Goal: Task Accomplishment & Management: Manage account settings

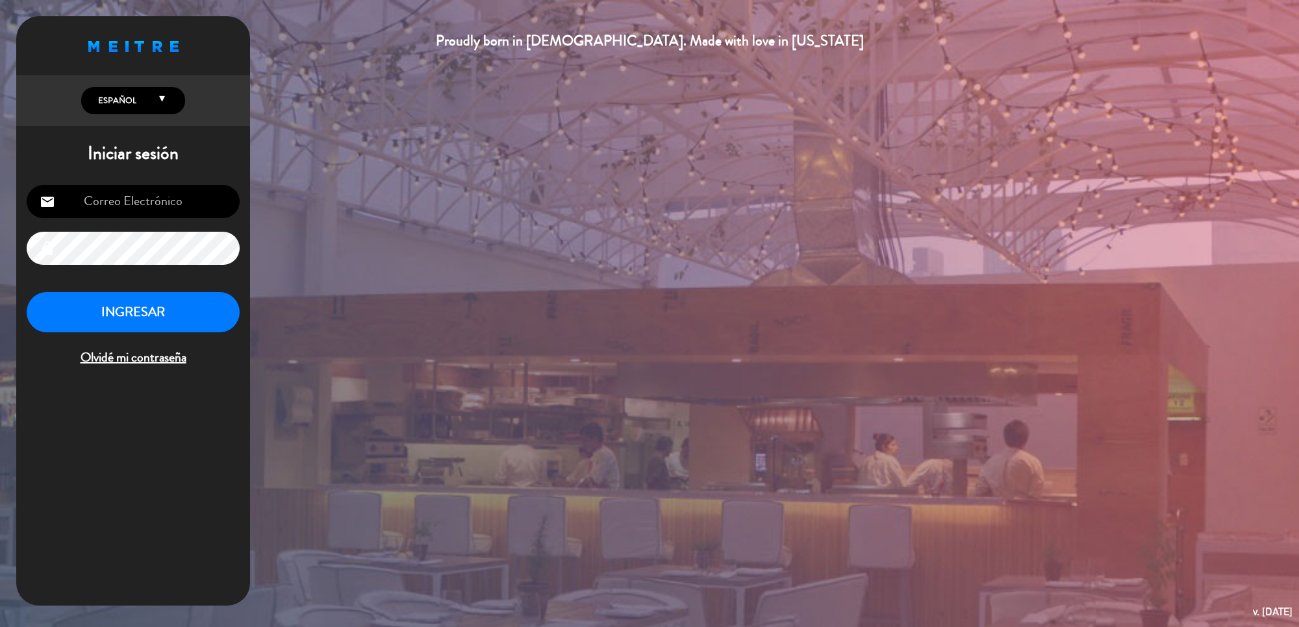
type input "[DOMAIN_NAME][EMAIL_ADDRESS][DOMAIN_NAME]"
click at [177, 321] on button "INGRESAR" at bounding box center [133, 312] width 213 height 41
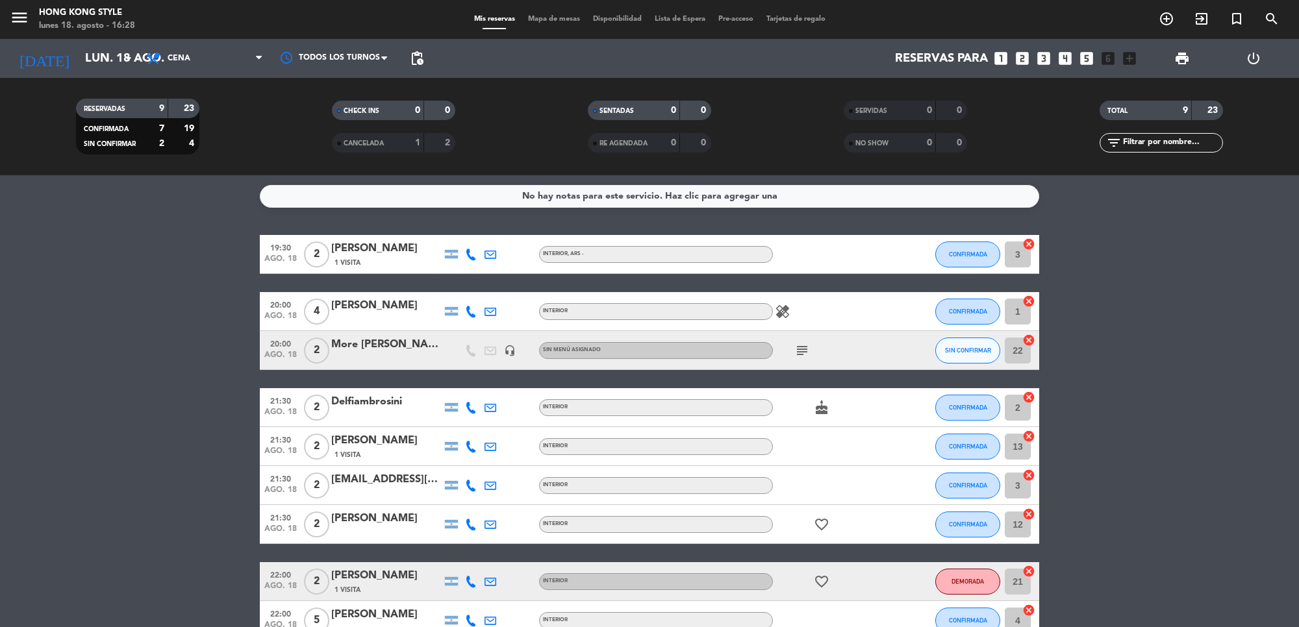
click at [804, 351] on icon "subject" at bounding box center [802, 351] width 16 height 16
click at [547, 20] on span "Mapa de mesas" at bounding box center [553, 19] width 65 height 7
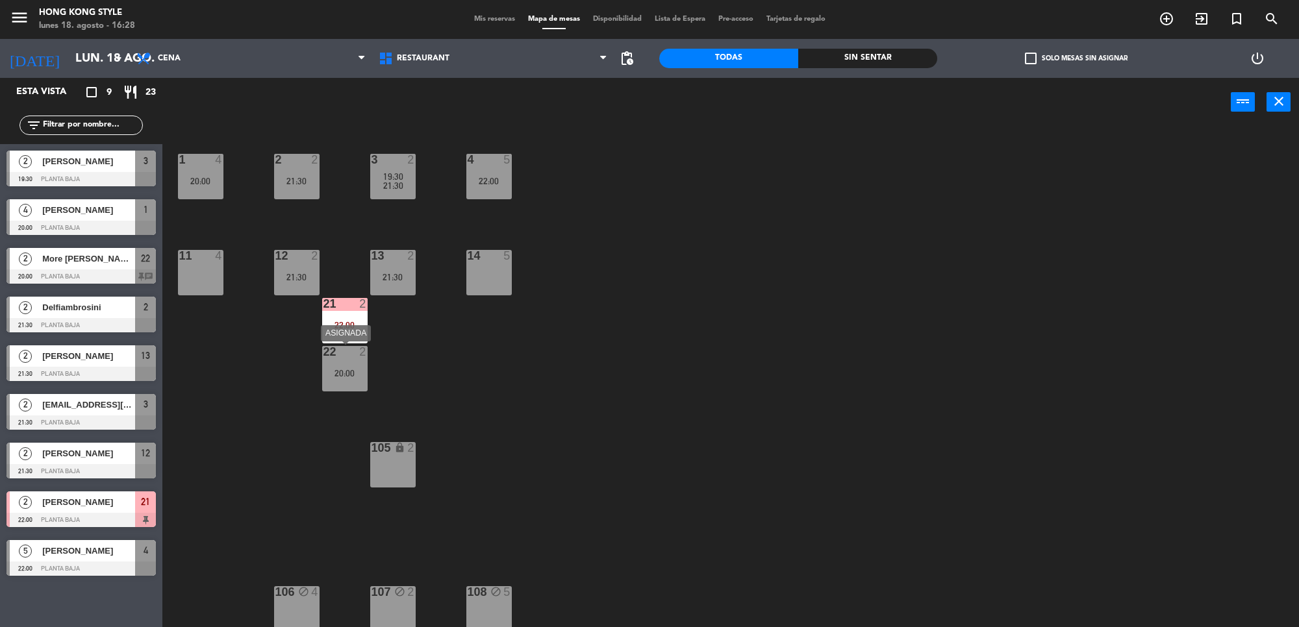
click at [342, 382] on div "22 2 20:00" at bounding box center [344, 368] width 45 height 45
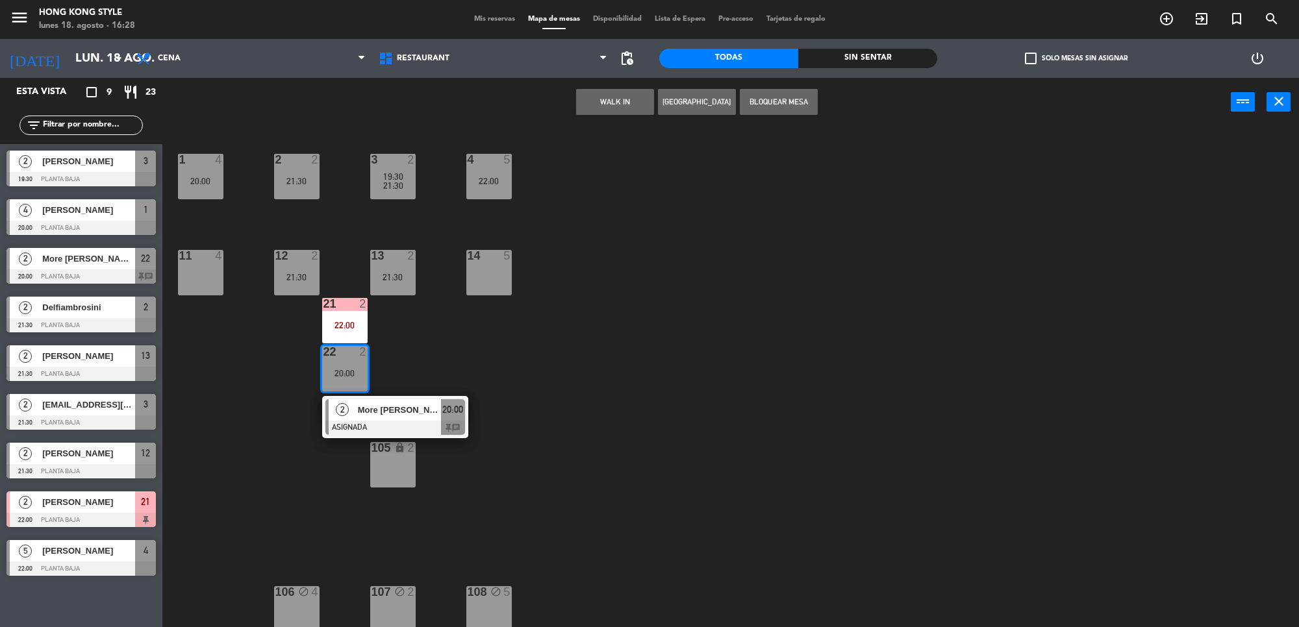
click at [439, 356] on div "1 4 20:00 2 2 21:30 3 2 19:30 21:30 4 5 22:00 11 4 12 2 21:30 13 2 21:30 14 5 2…" at bounding box center [736, 381] width 1123 height 501
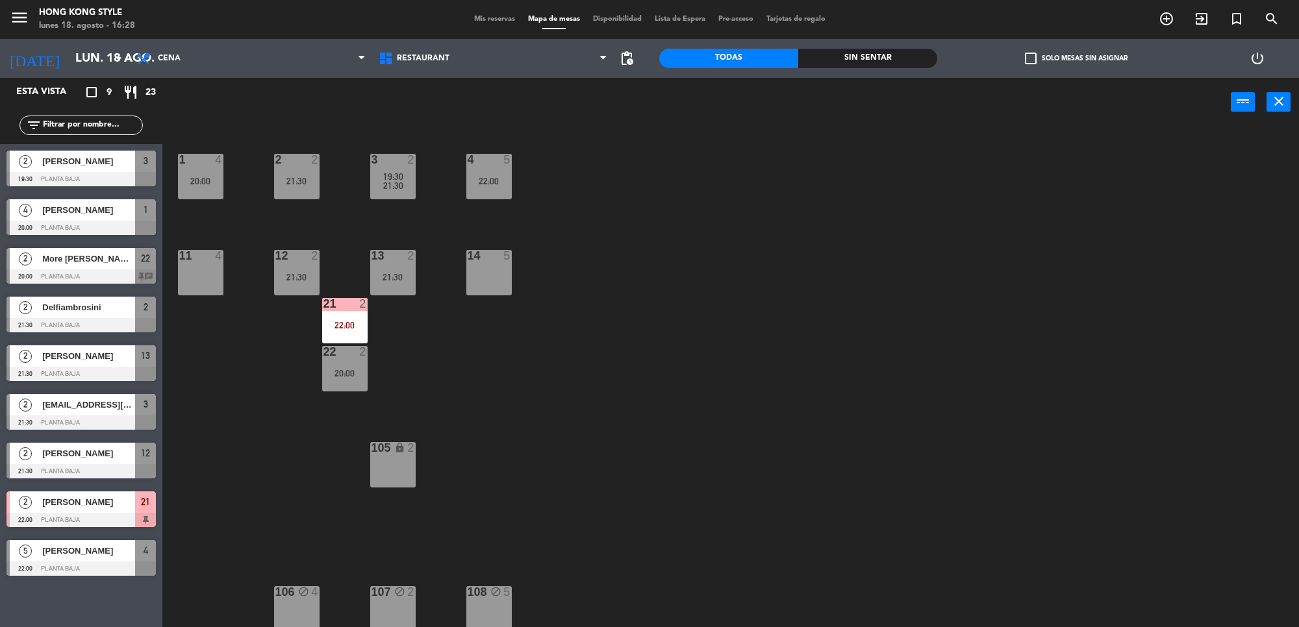
click at [462, 348] on div "1 4 20:00 2 2 21:30 3 2 19:30 21:30 4 5 22:00 11 4 12 2 21:30 13 2 21:30 14 5 2…" at bounding box center [736, 381] width 1123 height 501
click at [393, 168] on div "3 2 19:30 21:30" at bounding box center [392, 176] width 45 height 45
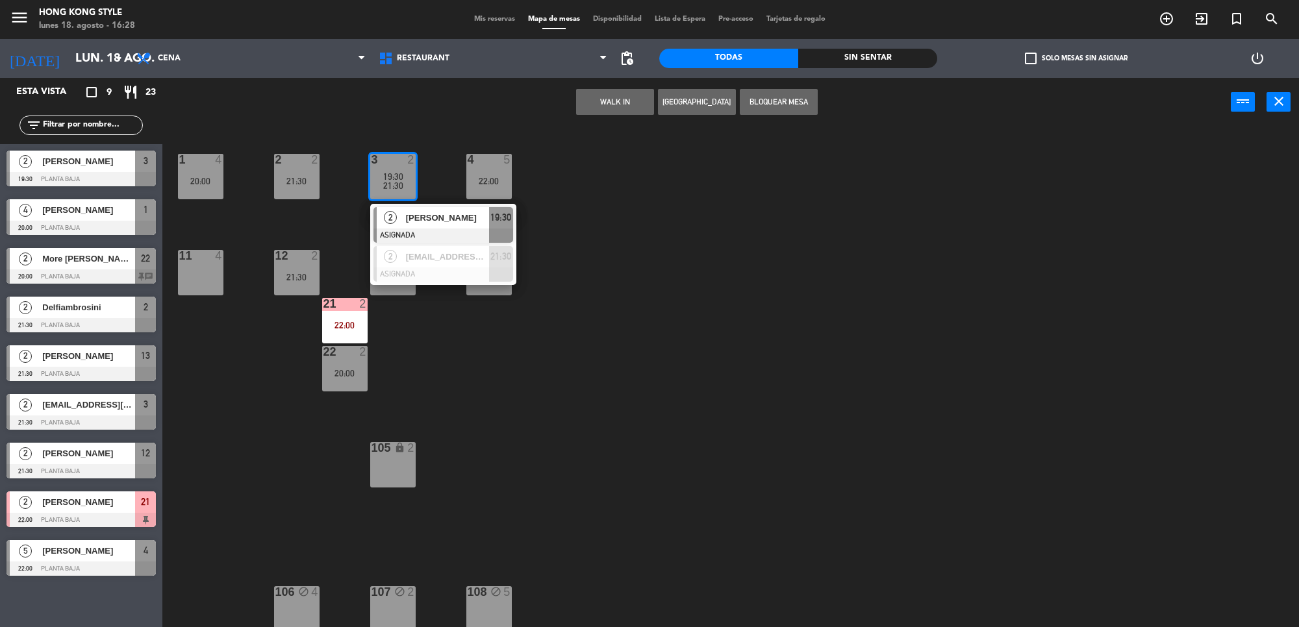
click at [445, 329] on div "1 4 20:00 2 2 21:30 3 2 19:30 21:30 2 [PERSON_NAME] 19:30 2 [EMAIL_ADDRESS][PER…" at bounding box center [736, 381] width 1123 height 501
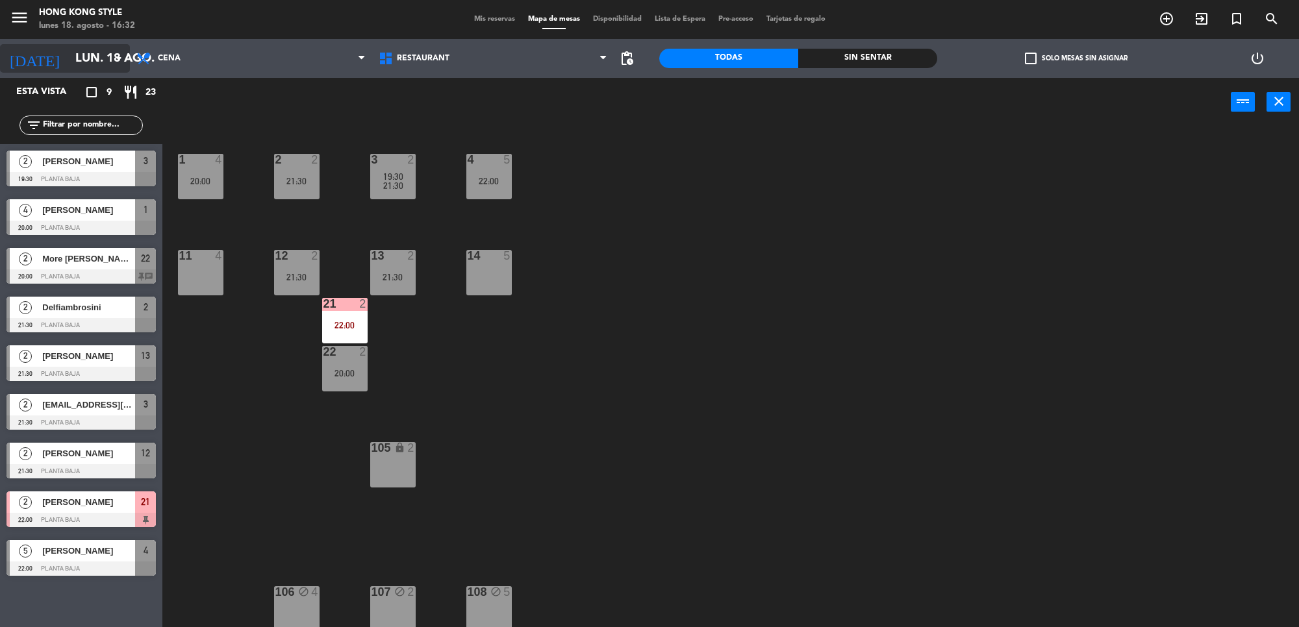
click at [92, 56] on input "lun. 18 ago." at bounding box center [145, 58] width 153 height 27
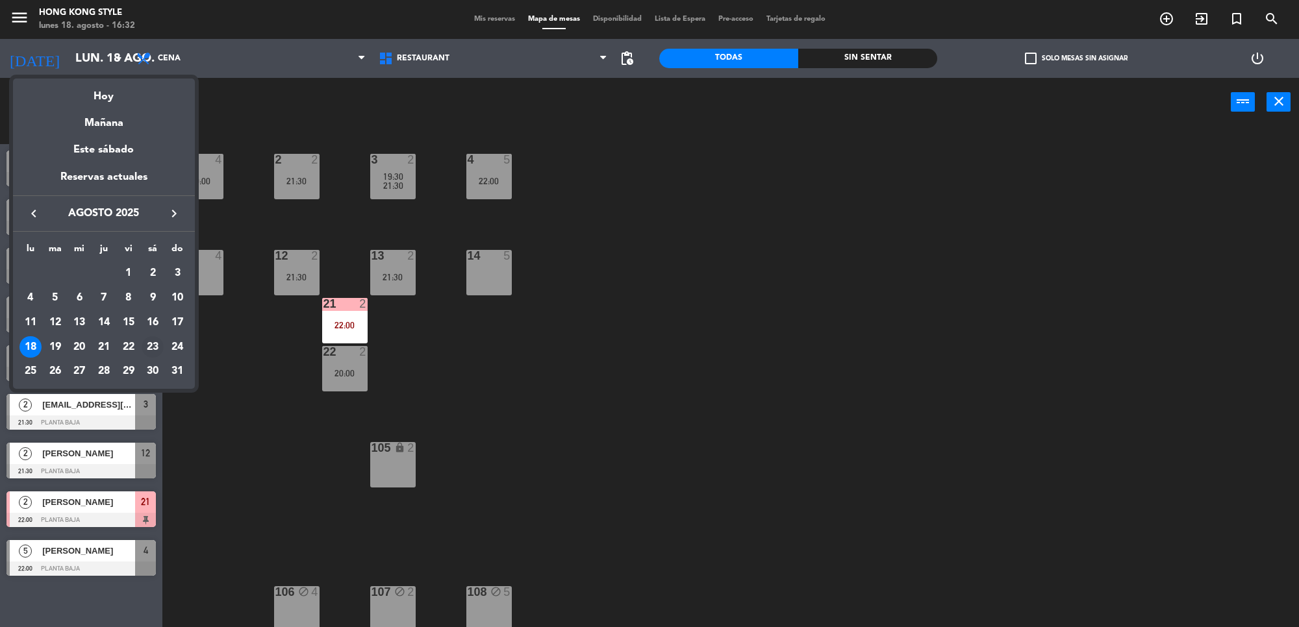
click at [157, 343] on div "23" at bounding box center [153, 347] width 22 height 22
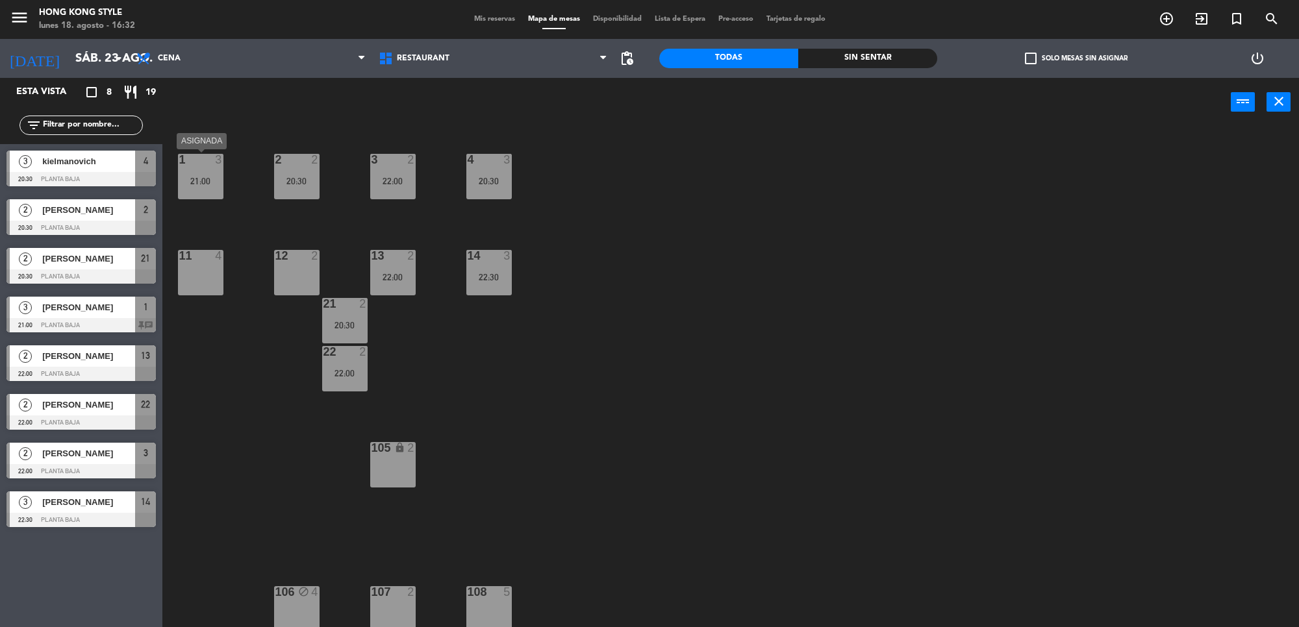
click at [208, 182] on div "21:00" at bounding box center [200, 181] width 45 height 9
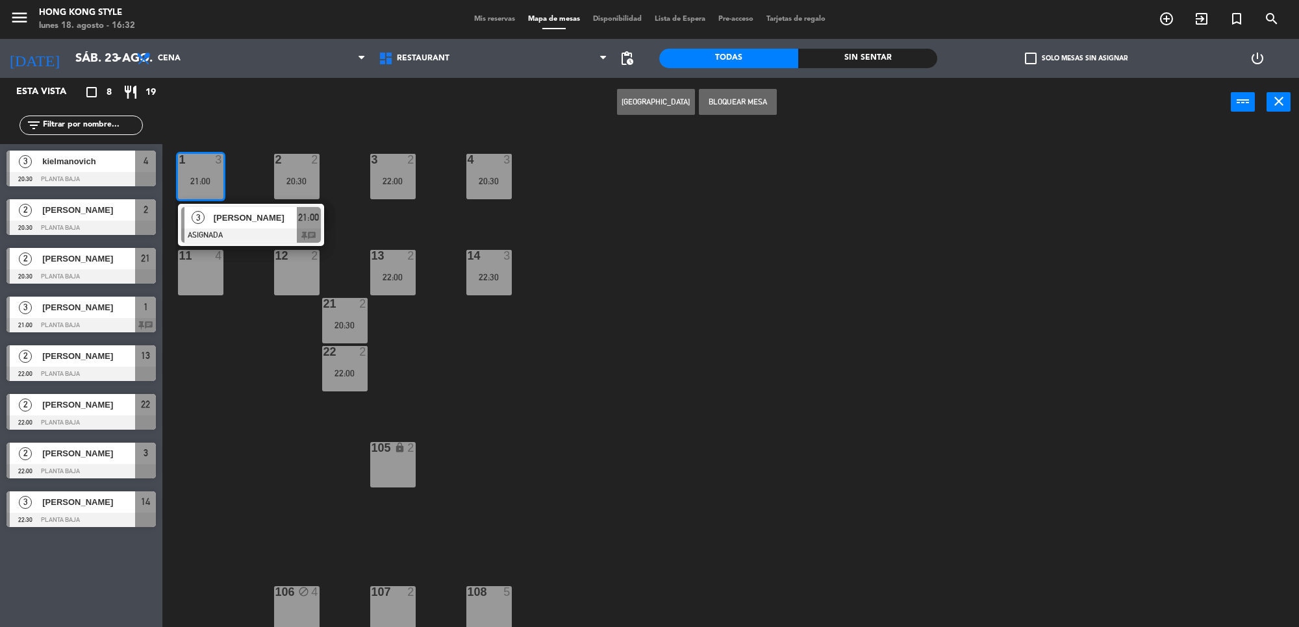
click at [716, 308] on div "1 3 21:00 3 [PERSON_NAME] 21:00 chat 2 2 20:30 3 2 22:00 4 3 20:30 11 4 12 2 13…" at bounding box center [736, 381] width 1123 height 501
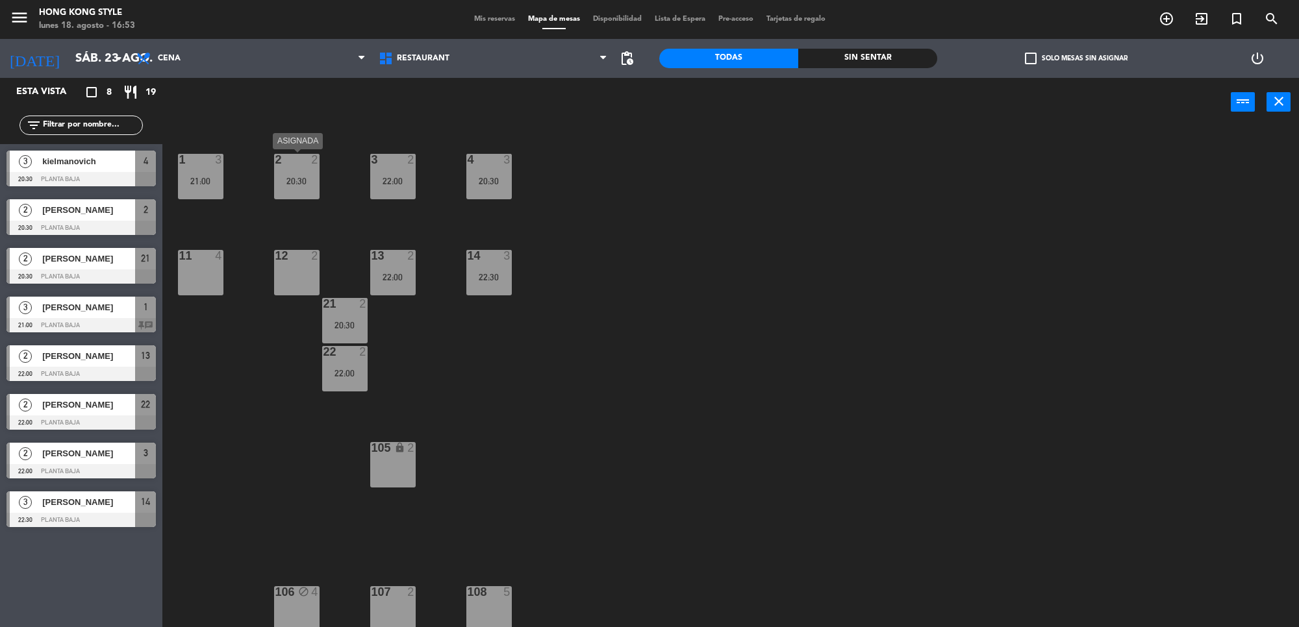
click at [303, 177] on div "20:30" at bounding box center [296, 181] width 45 height 9
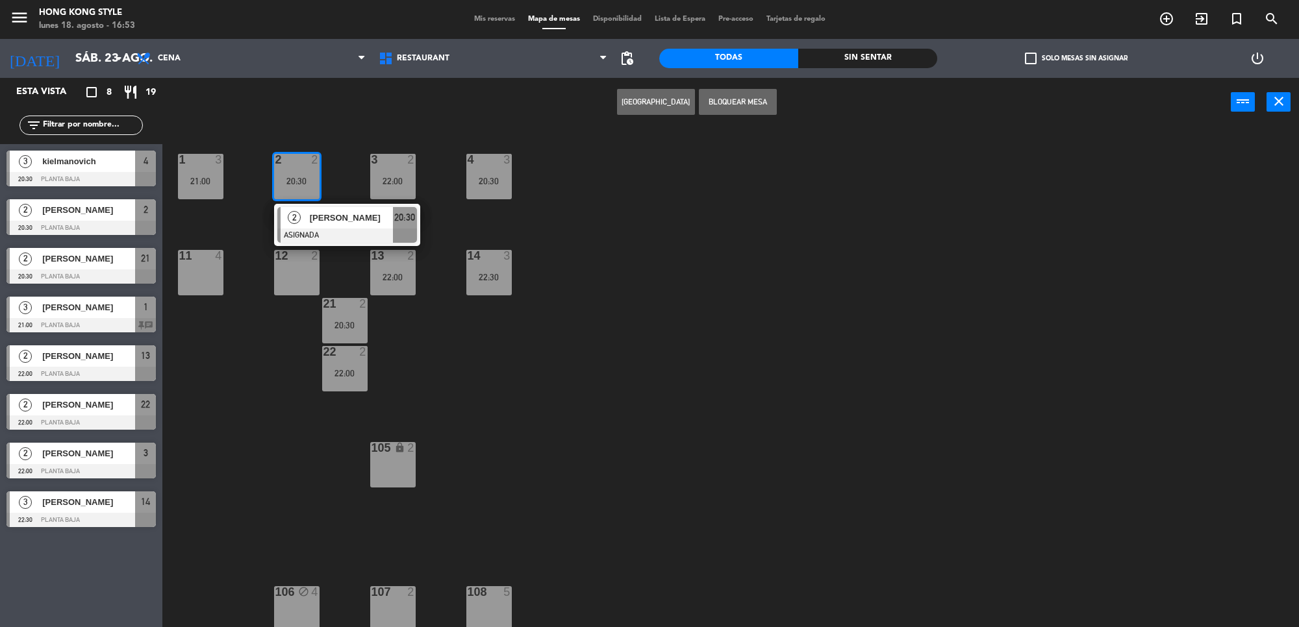
click at [596, 390] on div "1 3 21:00 2 2 20:30 2 [PERSON_NAME] ASIGNADA 20:30 3 2 22:00 4 3 20:30 11 4 12 …" at bounding box center [736, 381] width 1123 height 501
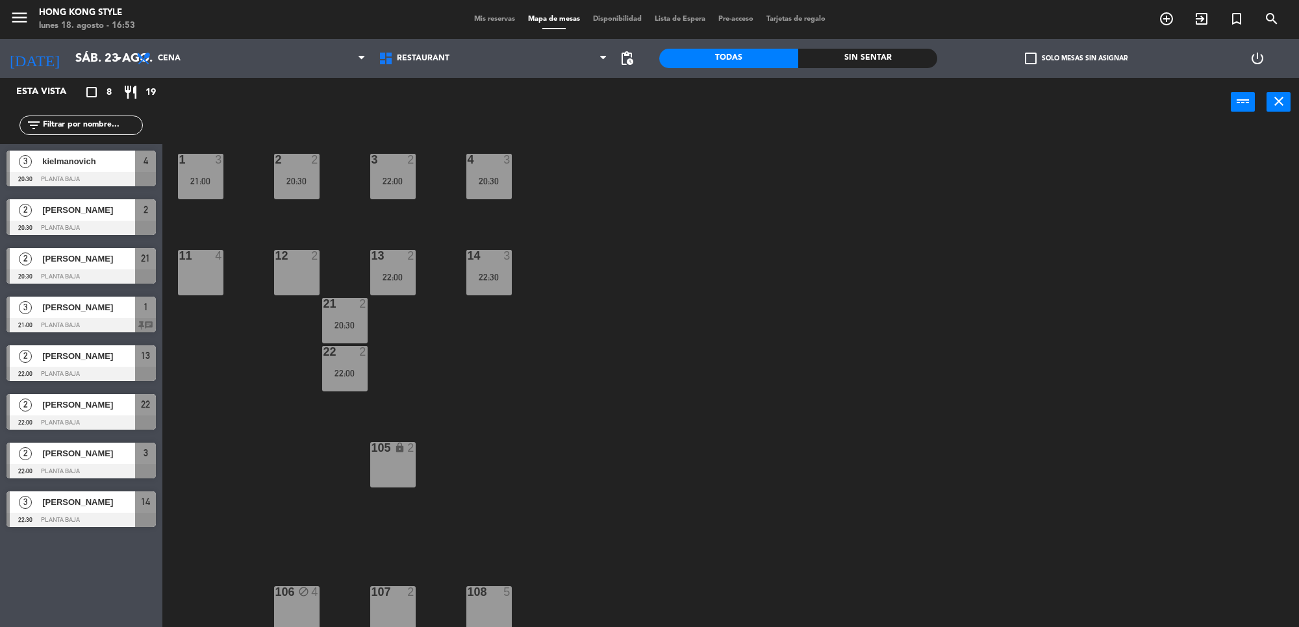
click at [491, 168] on div "4 3 20:30" at bounding box center [488, 176] width 45 height 45
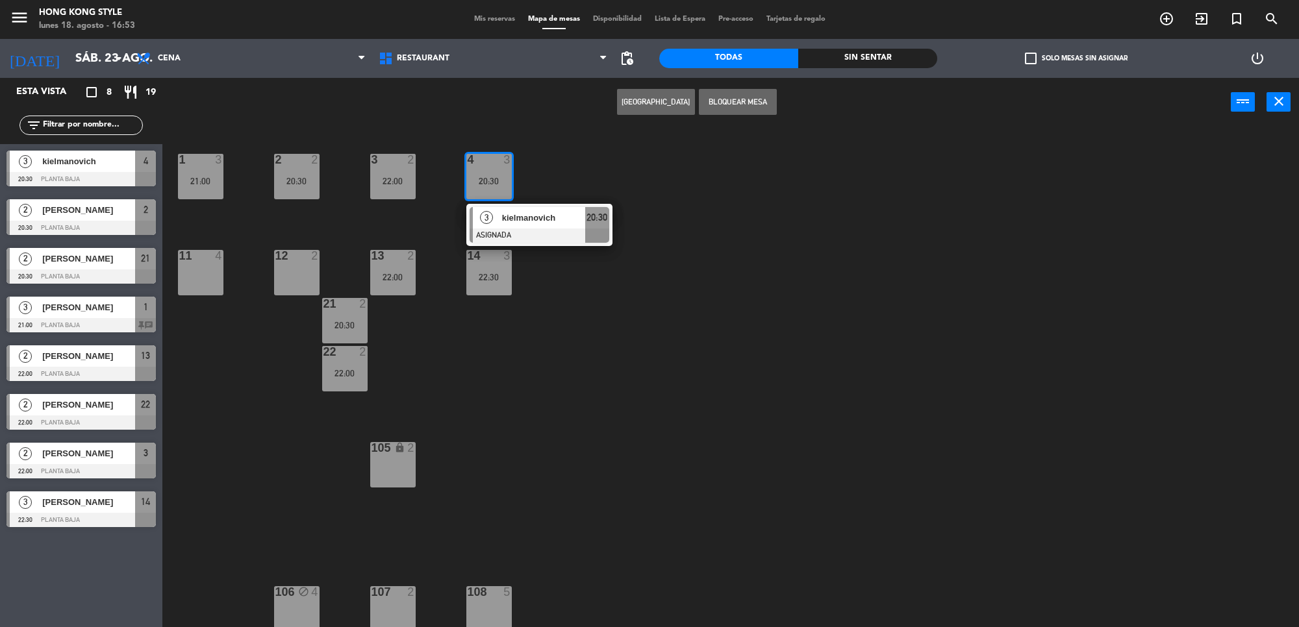
click at [627, 349] on div "1 3 21:00 2 2 20:30 3 2 22:00 4 3 20:30 3 [PERSON_NAME] ASIGNADA 20:30 11 4 12 …" at bounding box center [736, 381] width 1123 height 501
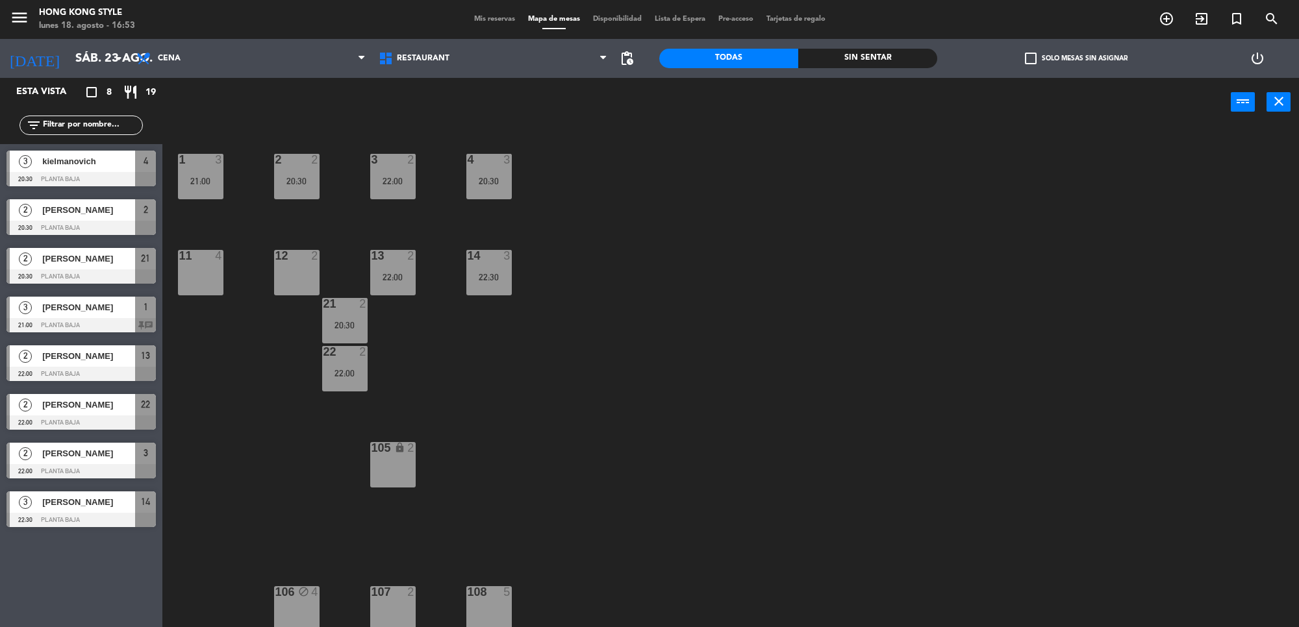
click at [501, 306] on div "1 3 21:00 2 2 20:30 3 2 22:00 4 3 20:30 11 4 12 2 13 2 22:00 14 3 22:30 21 2 20…" at bounding box center [736, 381] width 1123 height 501
click at [500, 303] on div "1 3 21:00 2 2 20:30 3 2 22:00 4 3 20:30 11 4 12 2 13 2 22:00 14 3 22:30 21 2 20…" at bounding box center [736, 381] width 1123 height 501
click at [497, 287] on div "14 3 22:30" at bounding box center [488, 272] width 45 height 45
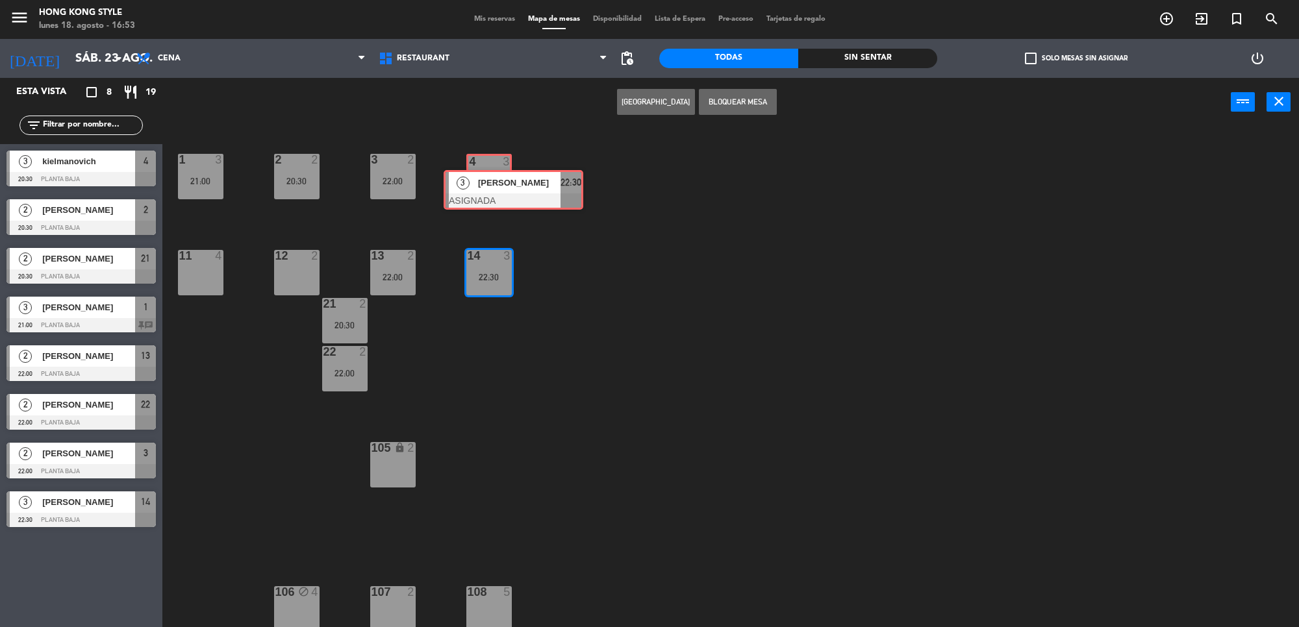
drag, startPoint x: 523, startPoint y: 321, endPoint x: 498, endPoint y: 189, distance: 134.9
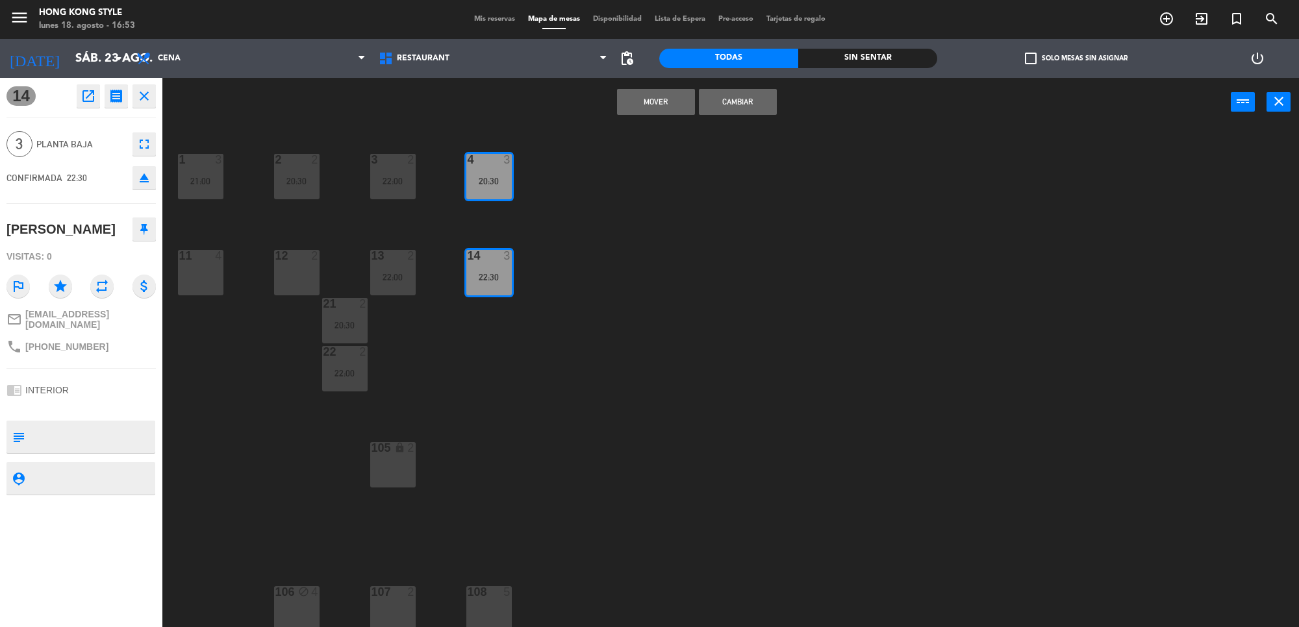
click at [643, 97] on button "Mover" at bounding box center [656, 102] width 78 height 26
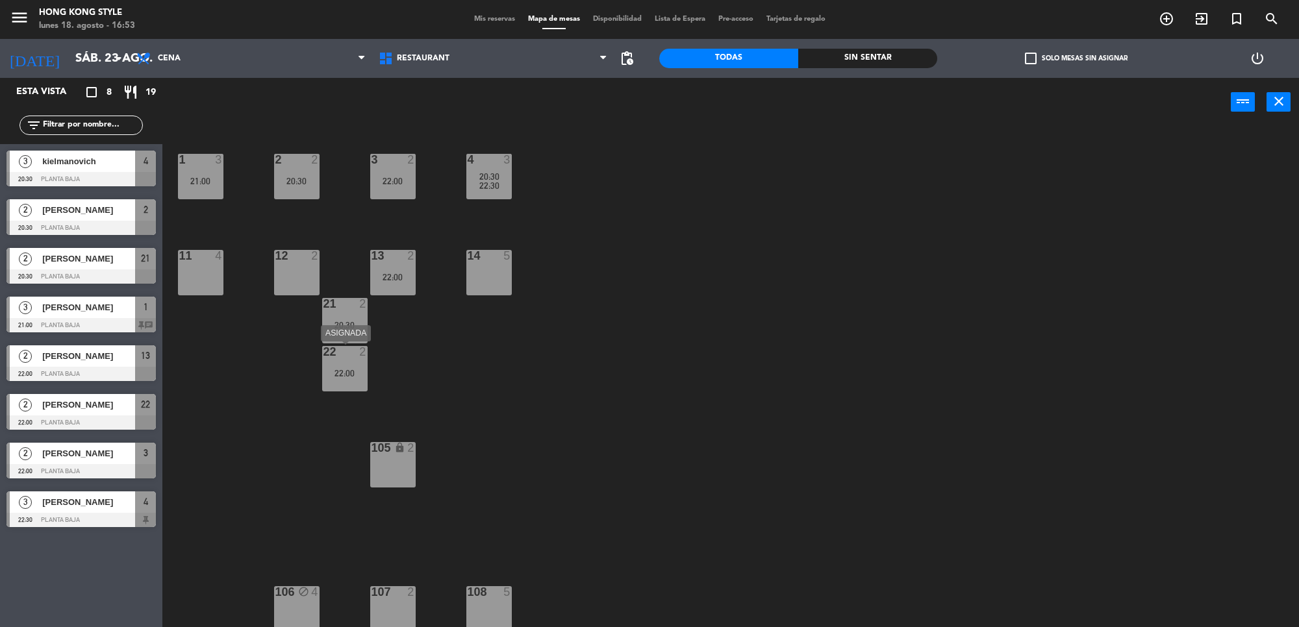
click at [336, 369] on div "22:00" at bounding box center [344, 373] width 45 height 9
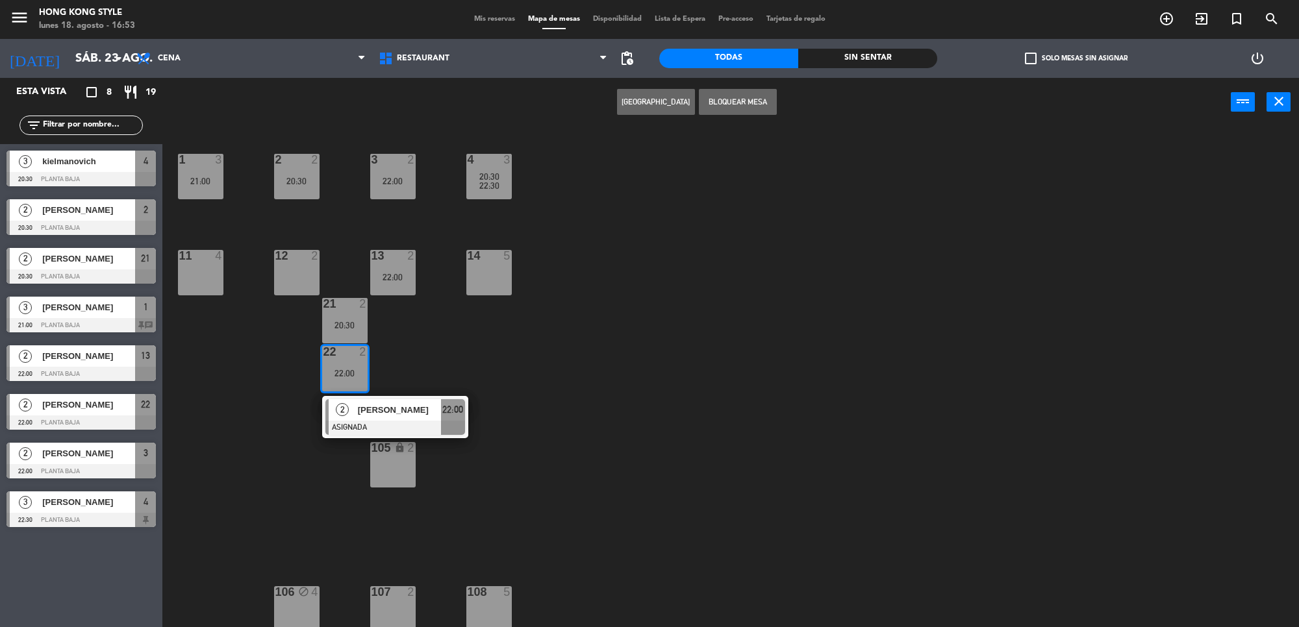
click at [458, 352] on div "1 3 21:00 2 2 20:30 3 2 22:00 4 3 20:30 22:30 11 4 12 2 13 2 22:00 14 5 21 2 20…" at bounding box center [736, 381] width 1123 height 501
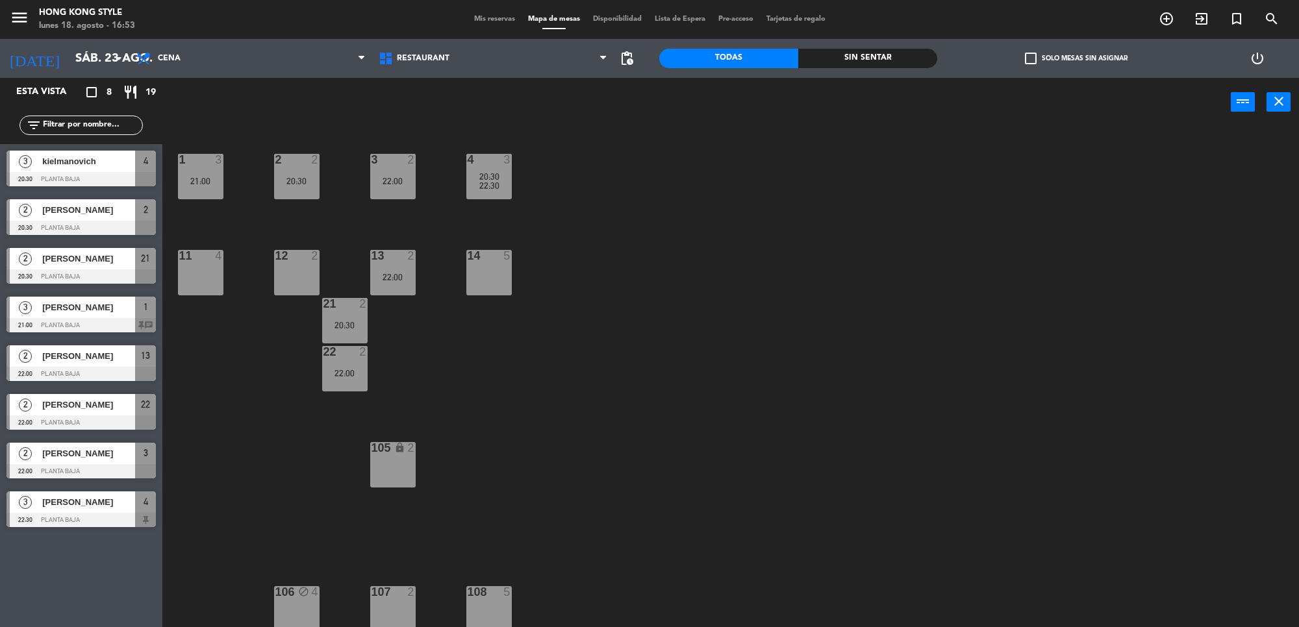
click at [340, 318] on div "21 2 20:30" at bounding box center [344, 320] width 45 height 45
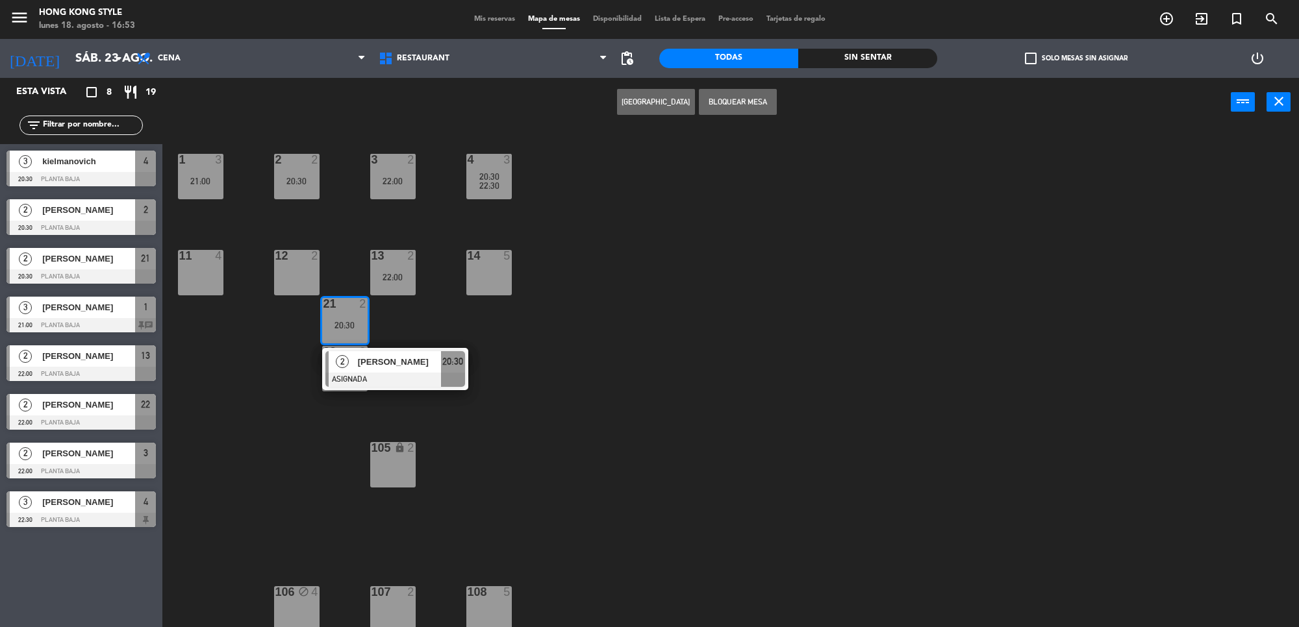
click at [455, 325] on div "1 3 21:00 2 2 20:30 3 2 22:00 4 3 20:30 22:30 11 4 12 2 13 2 22:00 14 5 21 2 20…" at bounding box center [736, 381] width 1123 height 501
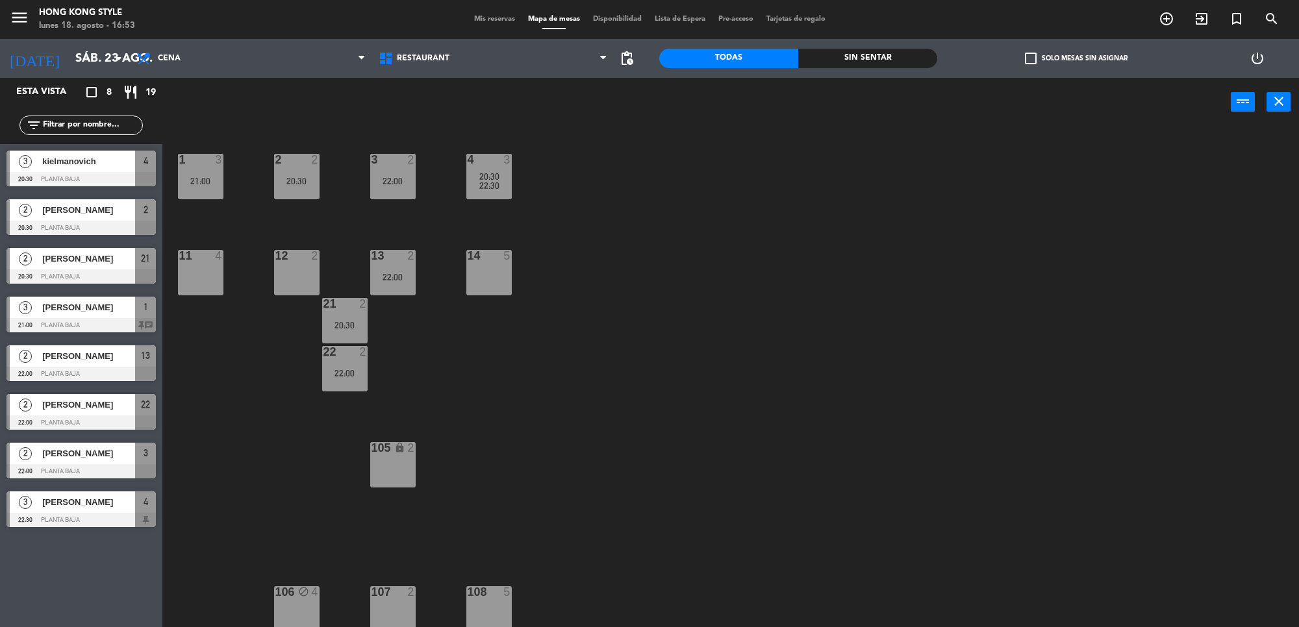
click at [401, 277] on div "22:00" at bounding box center [392, 277] width 45 height 9
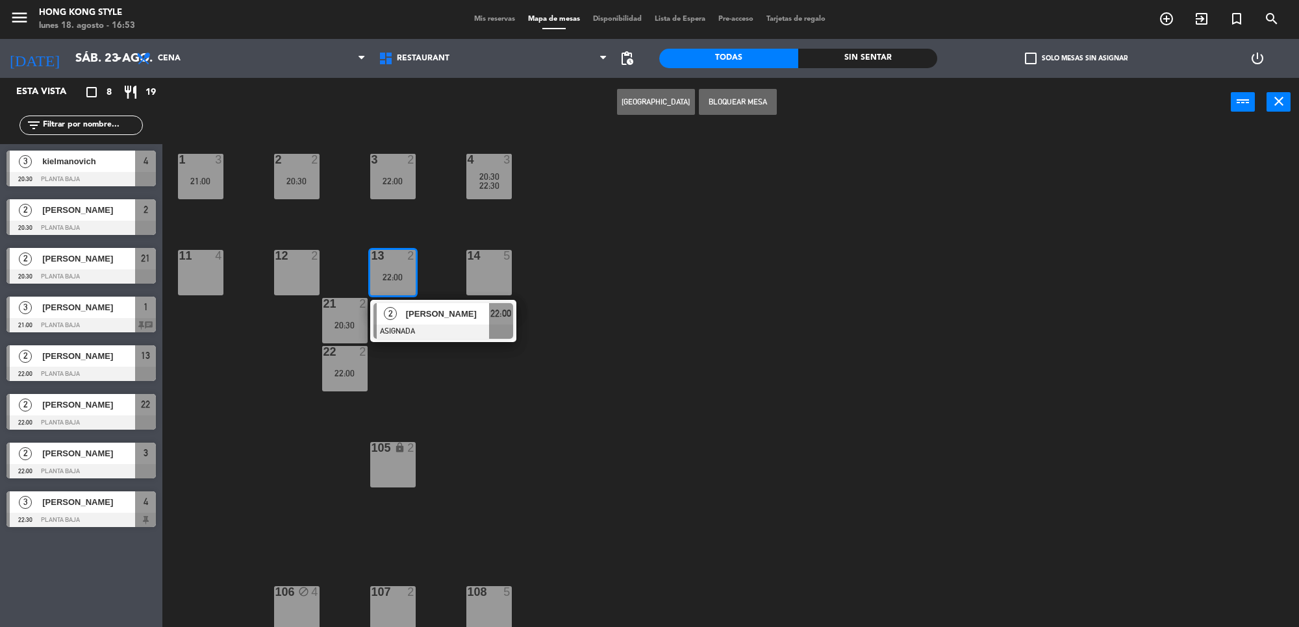
click at [588, 349] on div "1 3 21:00 2 2 20:30 3 2 22:00 4 3 20:30 22:30 11 4 12 2 13 2 22:00 2 [PERSON_NA…" at bounding box center [736, 381] width 1123 height 501
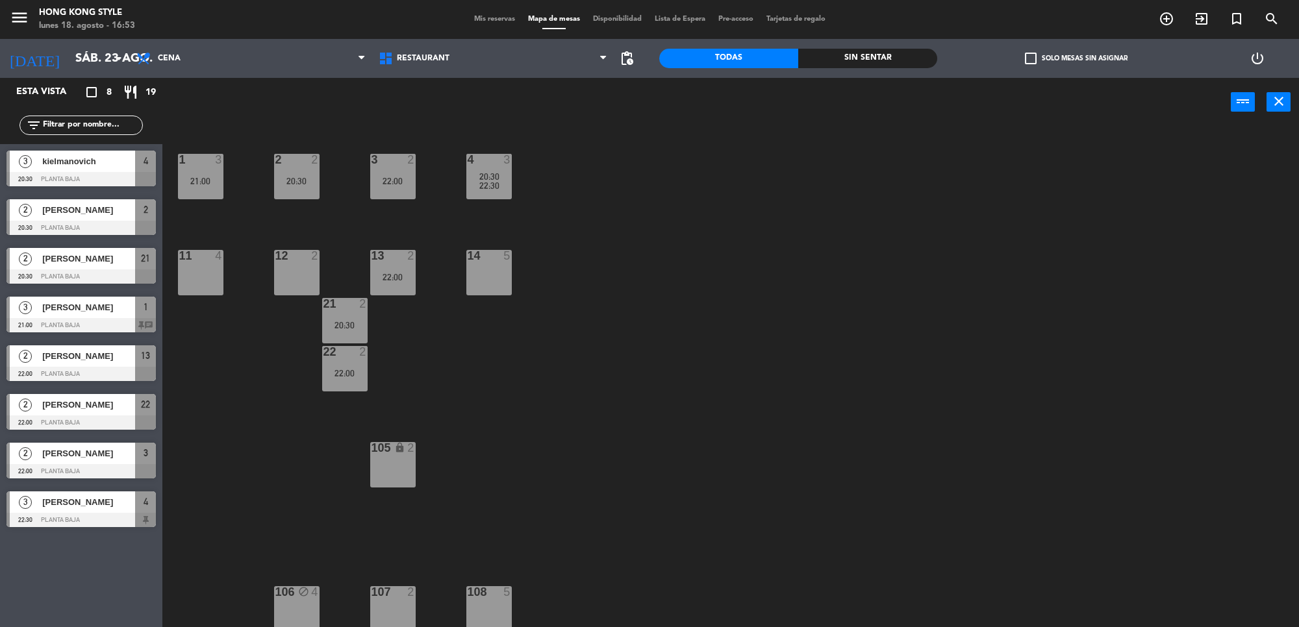
click at [197, 163] on div at bounding box center [200, 160] width 21 height 12
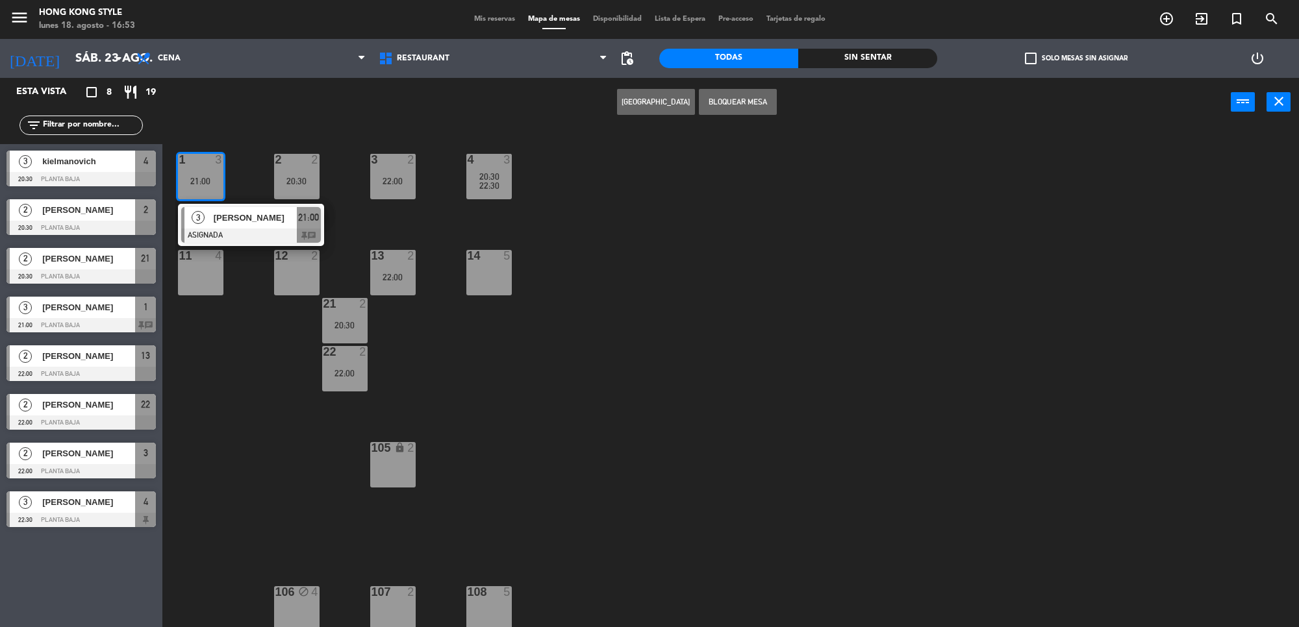
click at [286, 123] on div "Crear Reserva Bloquear Mesa power_input close" at bounding box center [696, 102] width 1068 height 49
click at [75, 43] on div "[DATE] sáb. 23 ago. arrow_drop_down" at bounding box center [65, 58] width 130 height 39
click at [73, 62] on input "sáb. 23 ago." at bounding box center [145, 58] width 153 height 27
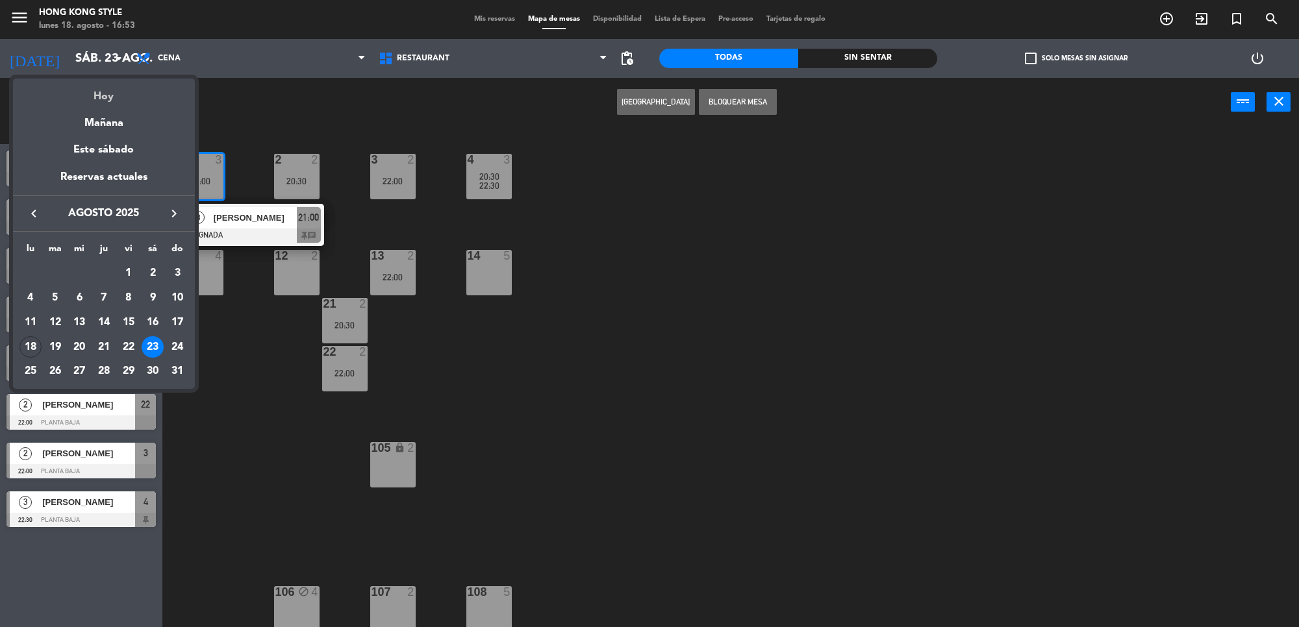
click at [96, 101] on div "Hoy" at bounding box center [104, 92] width 182 height 27
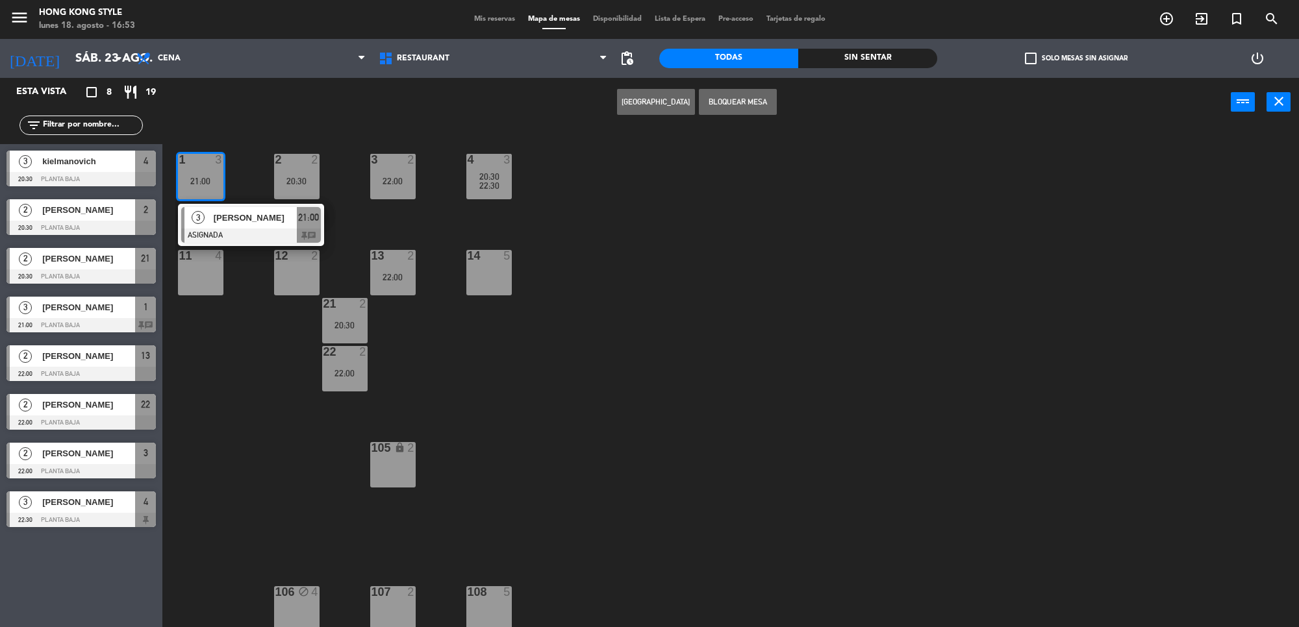
type input "lun. 18 ago."
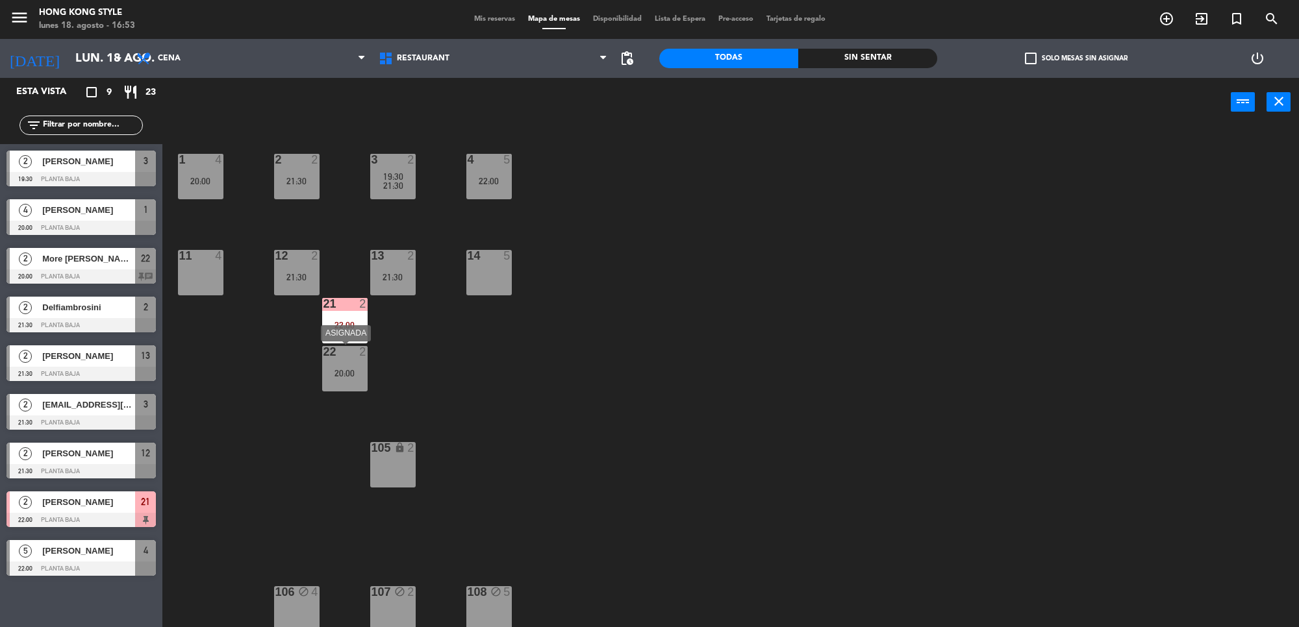
click at [338, 369] on div "20:00" at bounding box center [344, 373] width 45 height 9
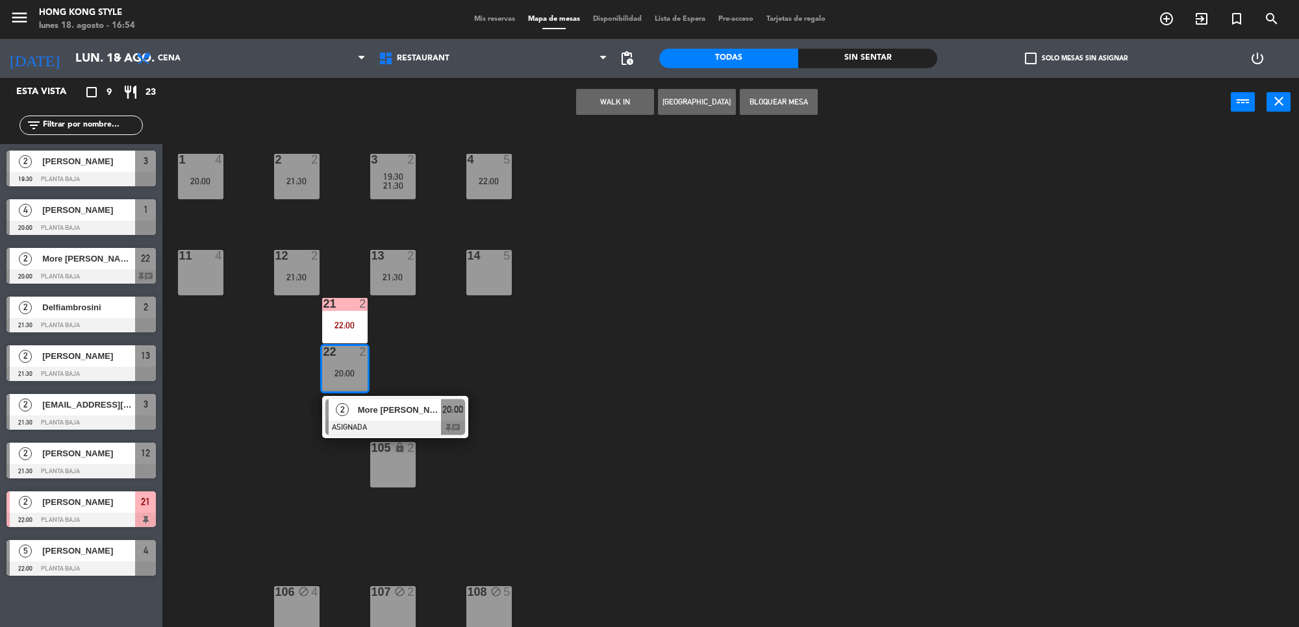
click at [424, 364] on div "1 4 20:00 2 2 21:30 3 2 19:30 21:30 4 5 22:00 11 4 12 2 21:30 13 2 21:30 14 5 2…" at bounding box center [736, 381] width 1123 height 501
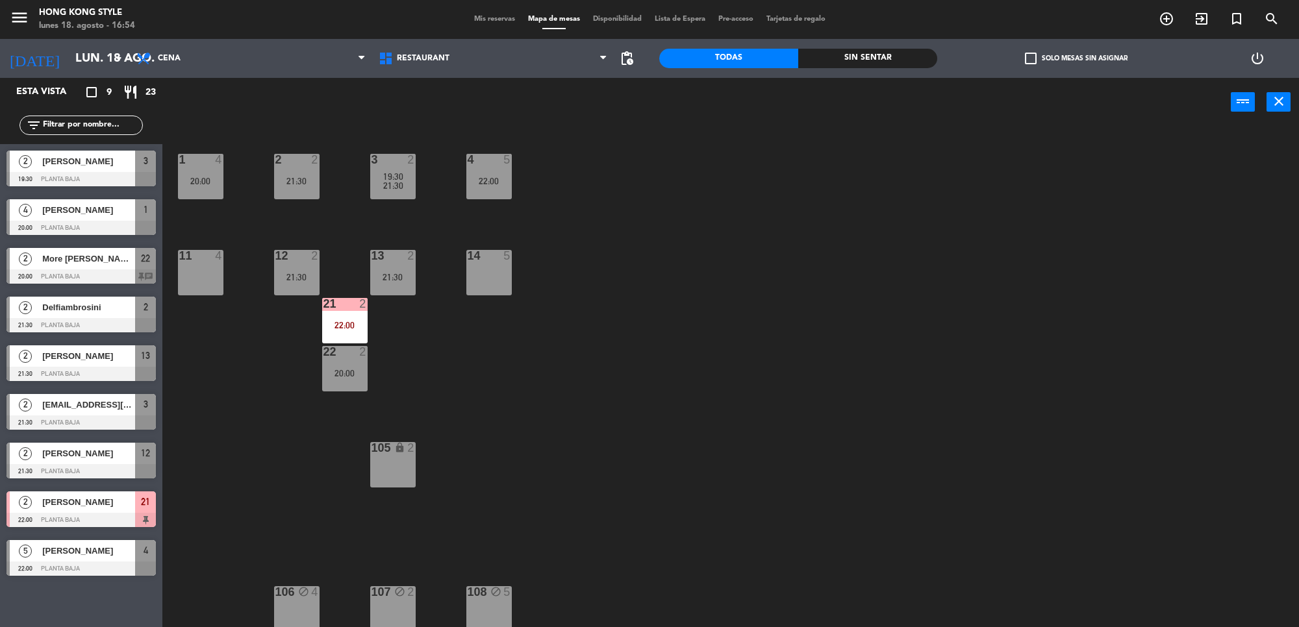
click at [458, 170] on div "1 4 20:00 2 2 21:30 3 2 19:30 21:30 4 5 22:00 11 4 12 2 21:30 13 2 21:30 14 5 2…" at bounding box center [736, 381] width 1123 height 501
click at [499, 169] on div "4 5 22:00" at bounding box center [488, 176] width 45 height 45
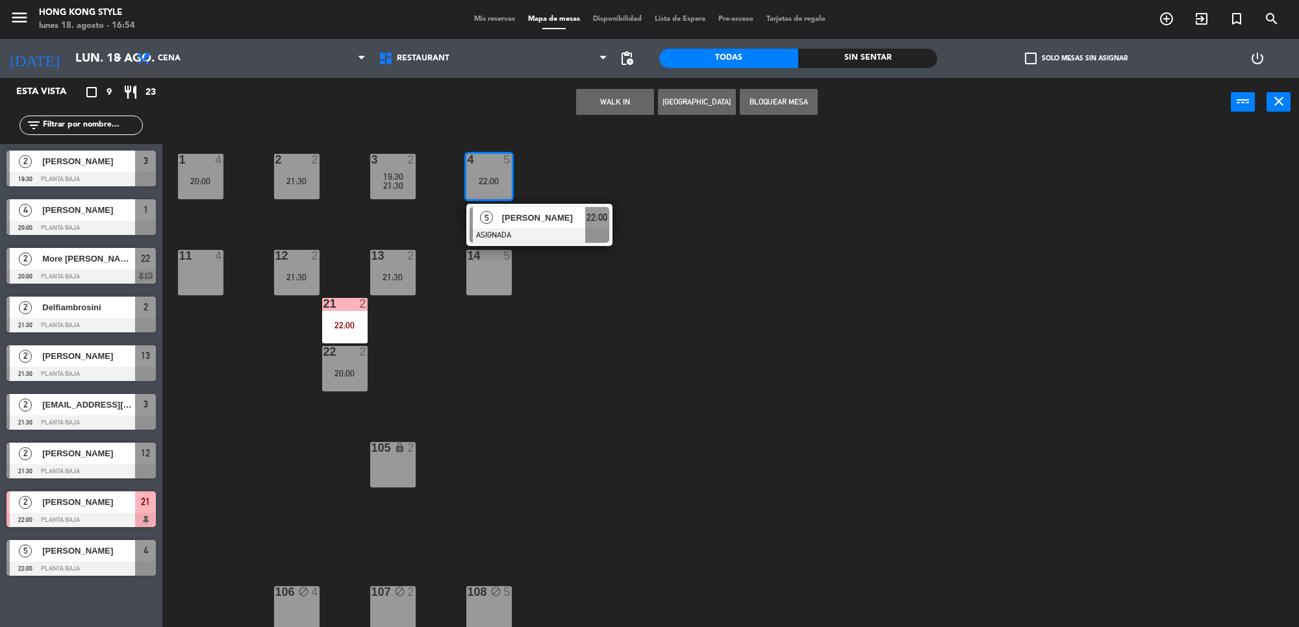
click at [594, 162] on div "1 4 20:00 2 2 21:30 3 2 19:30 21:30 4 5 22:00 5 [PERSON_NAME] ASIGNADA 22:00 11…" at bounding box center [736, 381] width 1123 height 501
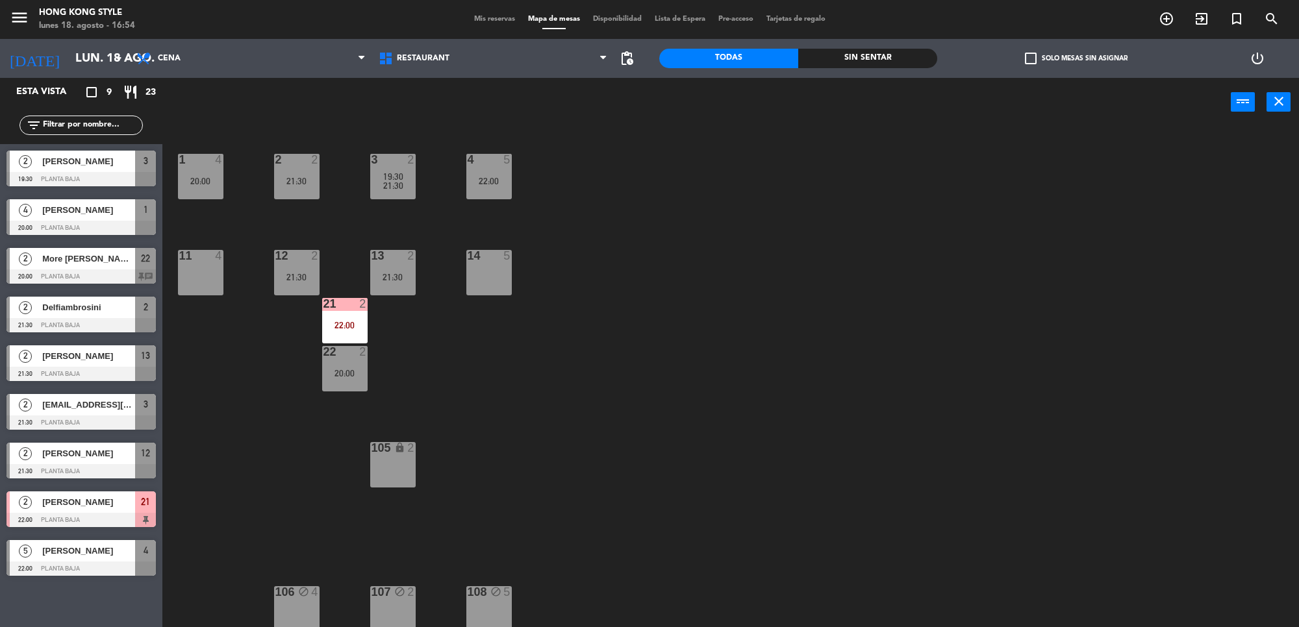
click at [186, 173] on div "1 4 20:00" at bounding box center [200, 176] width 45 height 45
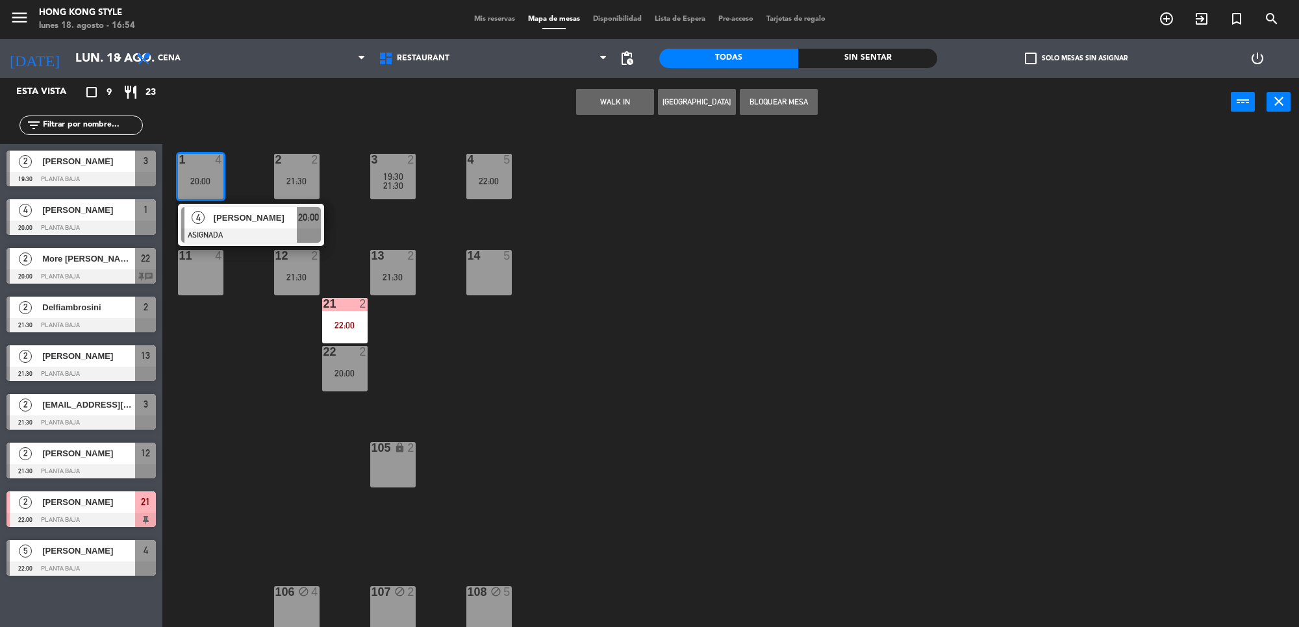
click at [721, 349] on div "1 4 20:00 4 [PERSON_NAME] ASIGNADA 20:00 2 2 21:30 3 2 19:30 21:30 4 5 22:00 11…" at bounding box center [736, 381] width 1123 height 501
